Goal: Navigation & Orientation: Find specific page/section

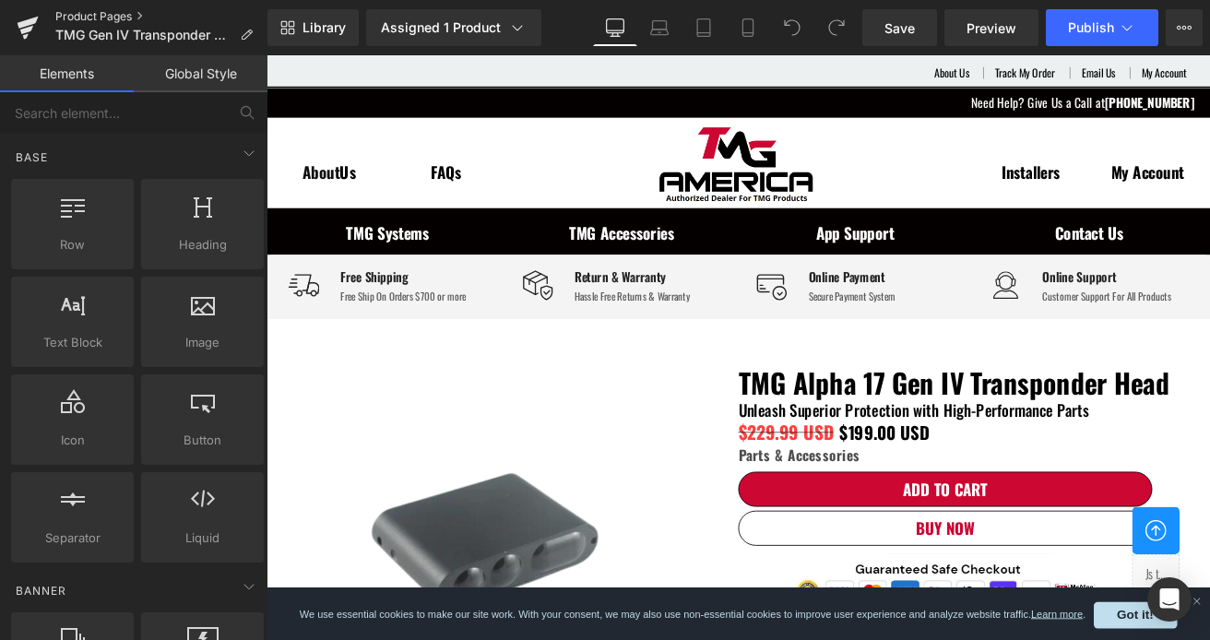
click at [129, 16] on link "Product Pages" at bounding box center [161, 16] width 212 height 15
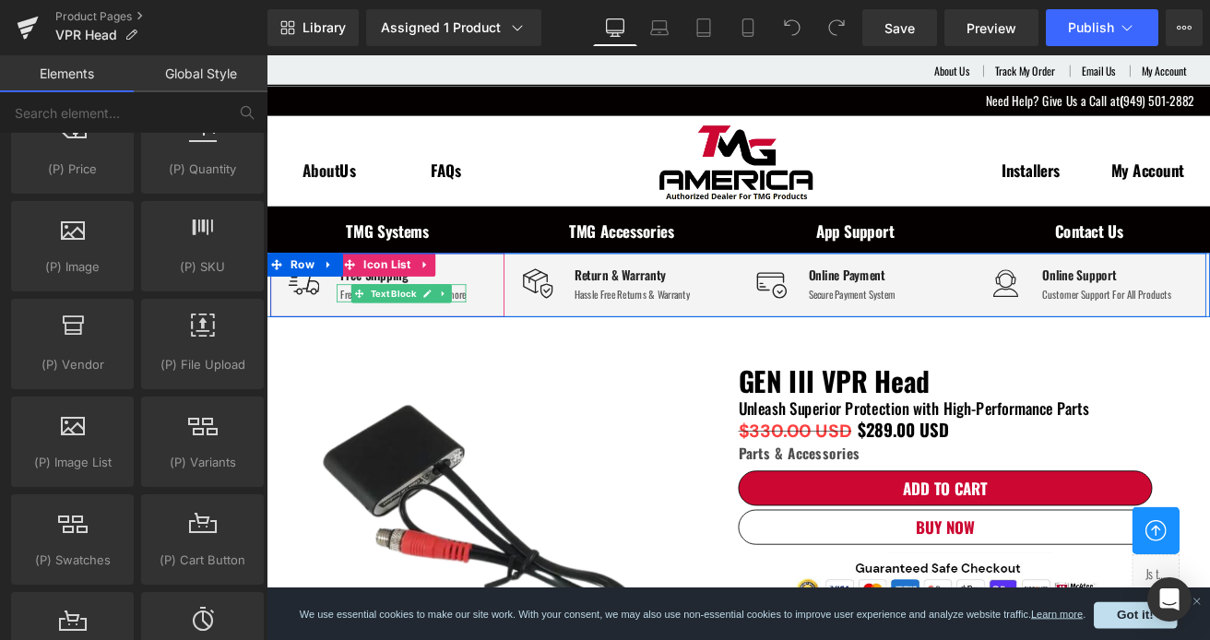
scroll to position [2, 0]
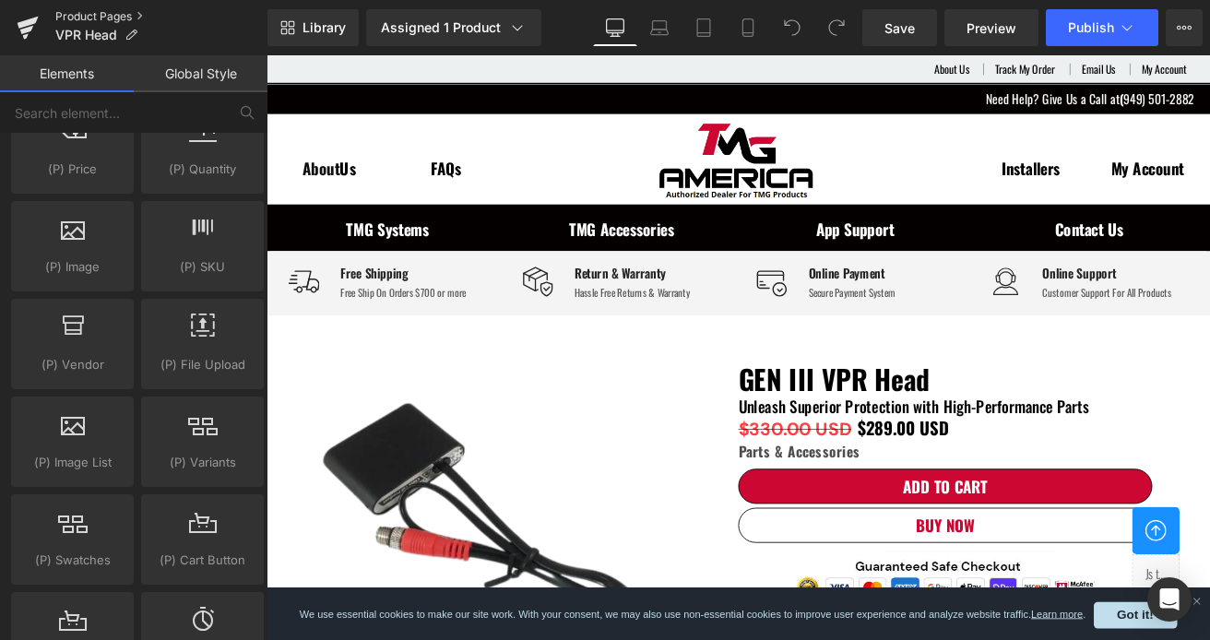
click at [104, 19] on link "Product Pages" at bounding box center [161, 16] width 212 height 15
